Goal: Browse casually

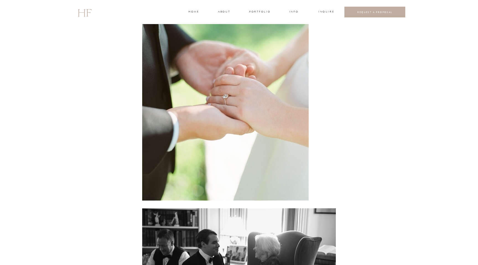
scroll to position [2712, 0]
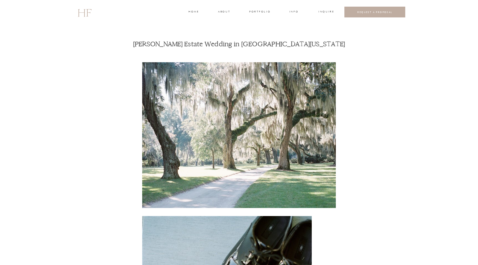
scroll to position [0, 0]
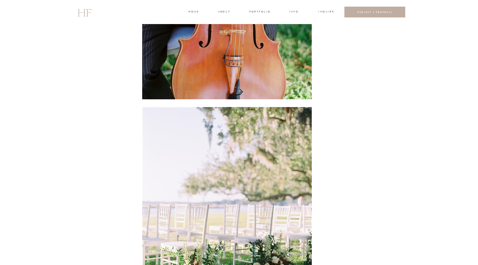
scroll to position [3660, 0]
